Goal: Go to known website: Go to known website

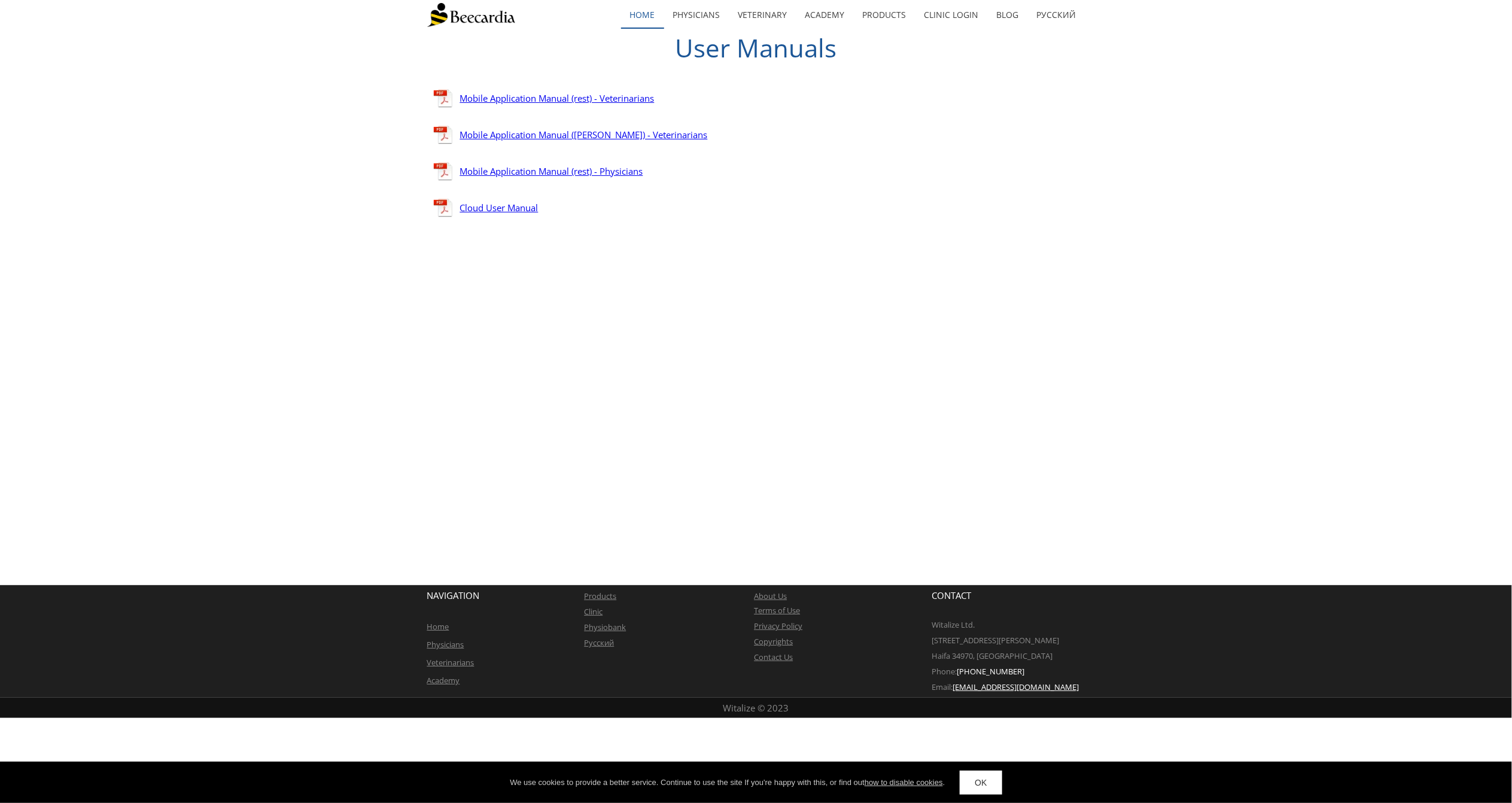
click at [640, 12] on link "home" at bounding box center [642, 14] width 43 height 28
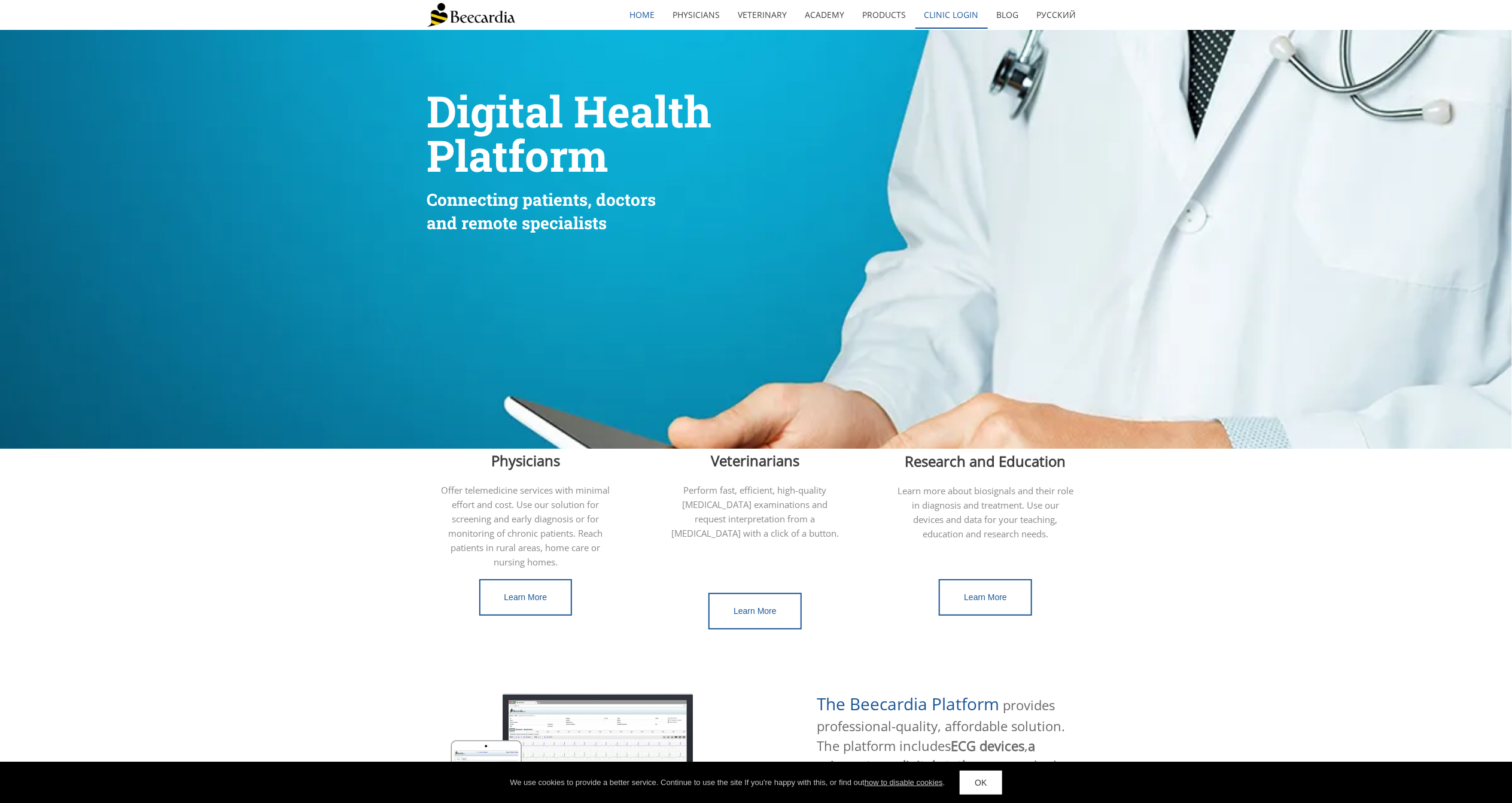
click at [960, 16] on link "Clinic Login" at bounding box center [951, 14] width 72 height 28
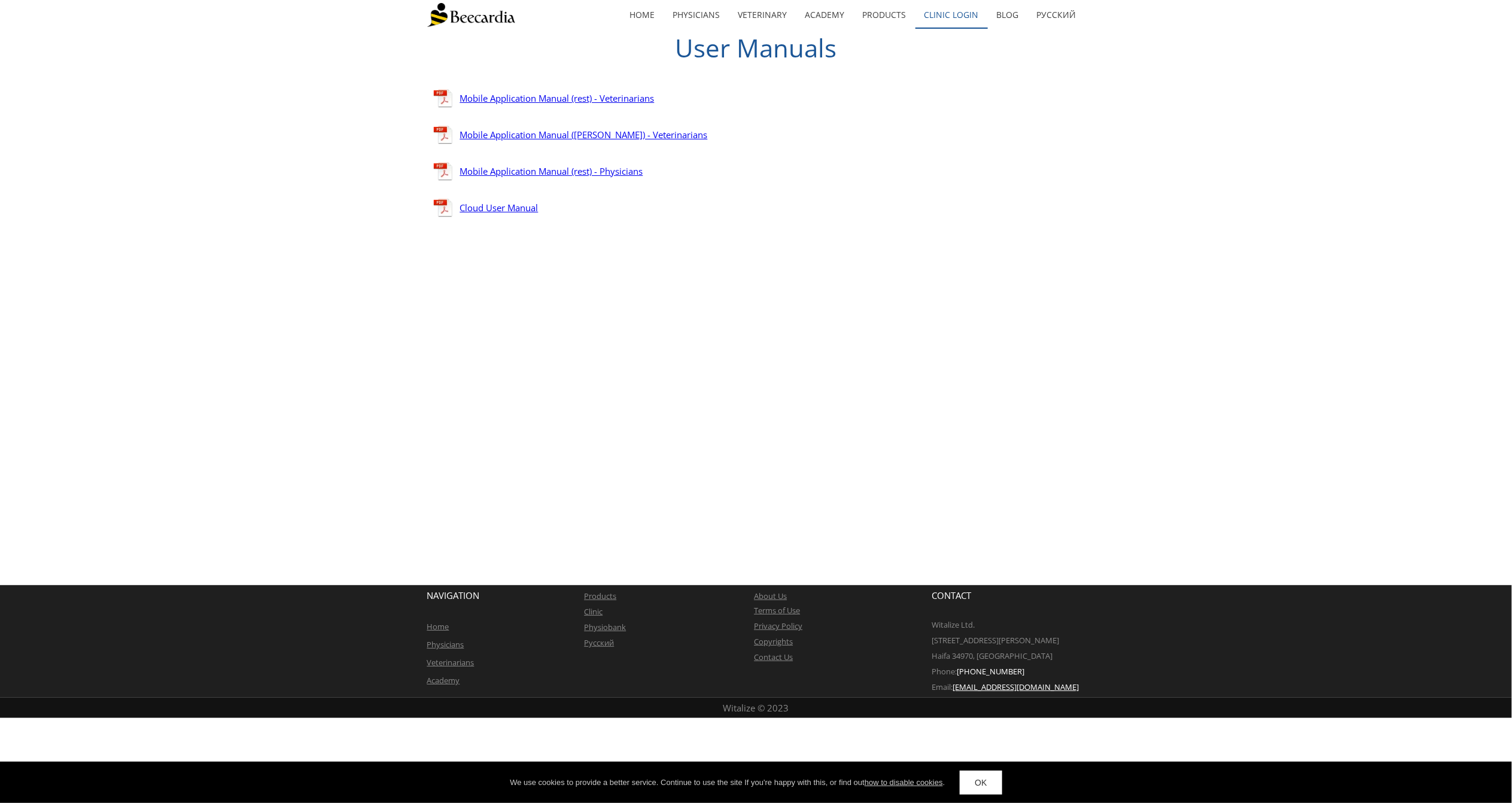
click at [954, 11] on link "Clinic Login" at bounding box center [951, 14] width 72 height 28
